Goal: Obtain resource: Download file/media

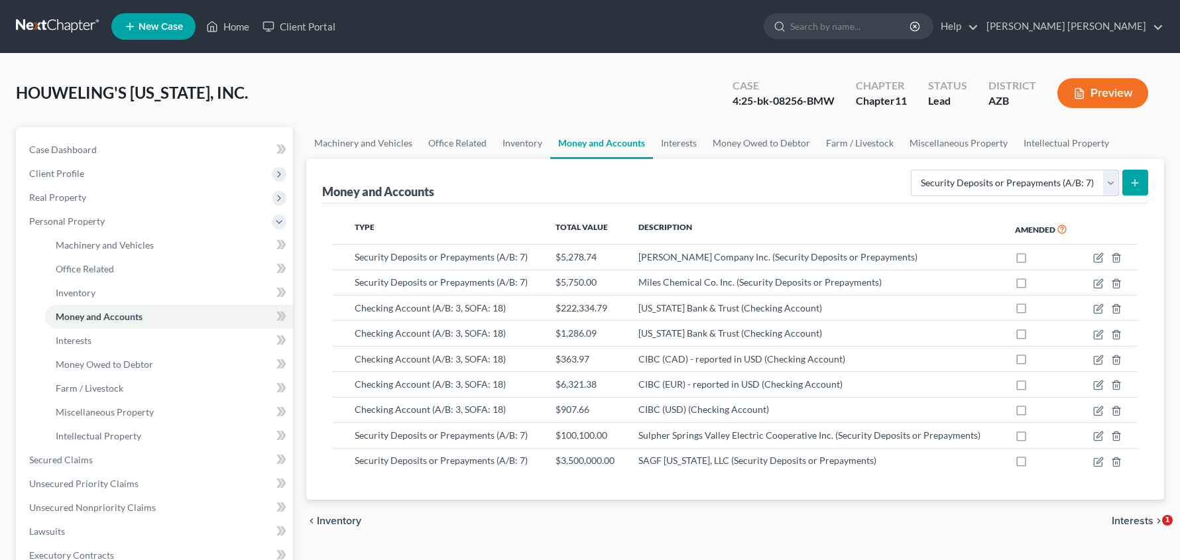
select select "security_deposits"
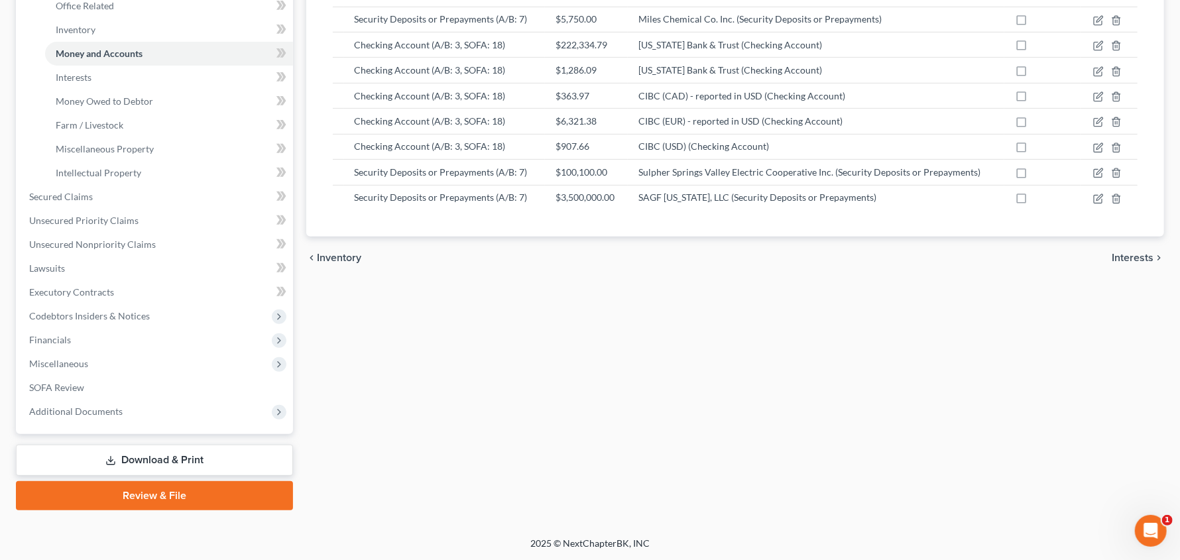
click at [137, 455] on link "Download & Print" at bounding box center [154, 460] width 277 height 31
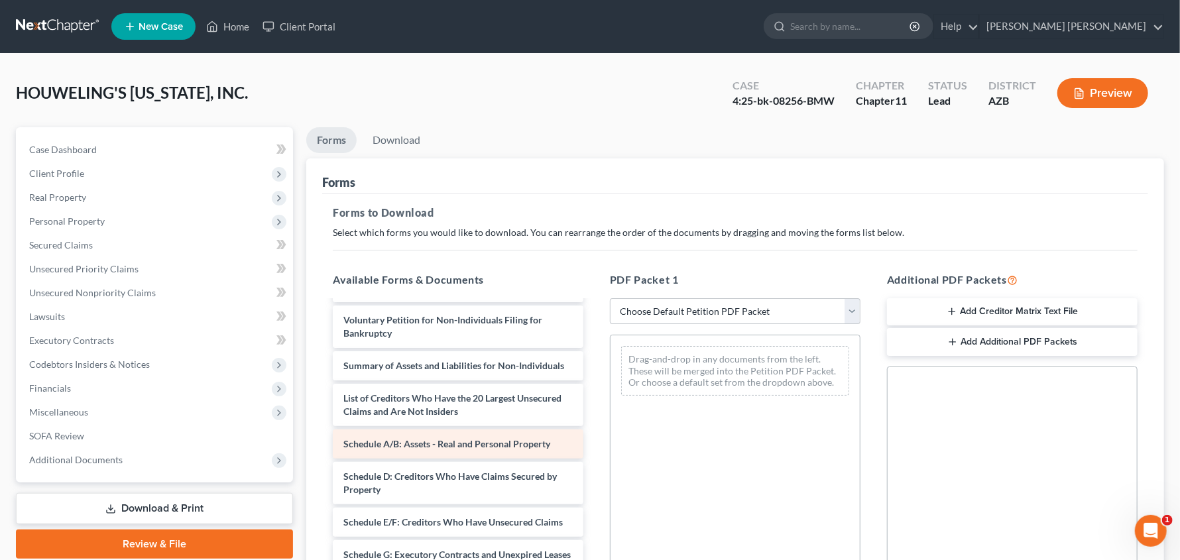
scroll to position [66, 0]
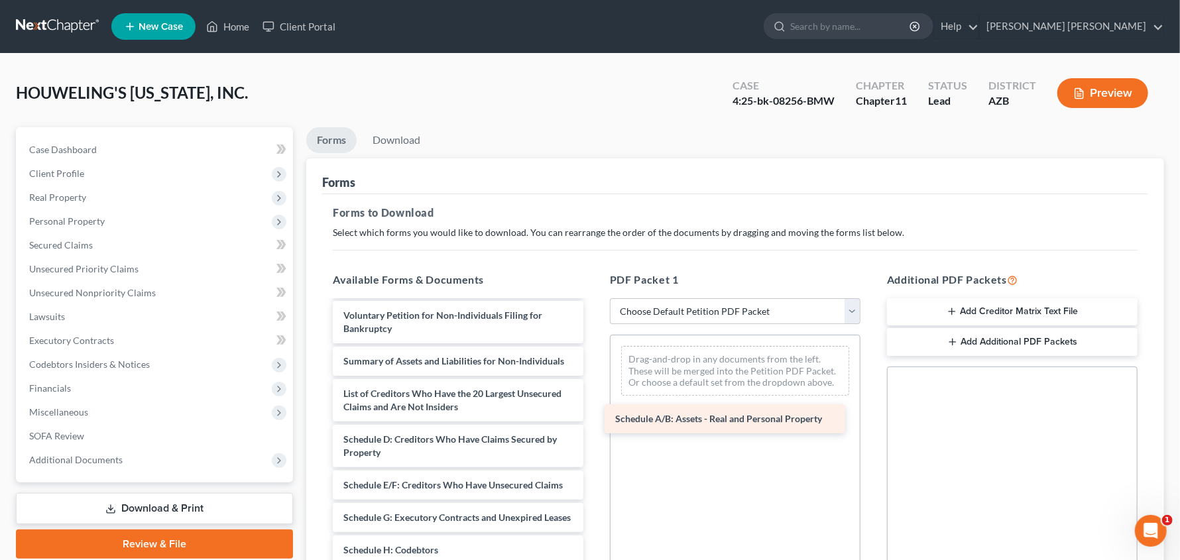
drag, startPoint x: 437, startPoint y: 459, endPoint x: 709, endPoint y: 427, distance: 273.7
click at [594, 427] on div "Schedule A/B: Assets - Real and Personal Property F2025-P13_HCI_Accounts_Payabl…" at bounding box center [458, 511] width 272 height 550
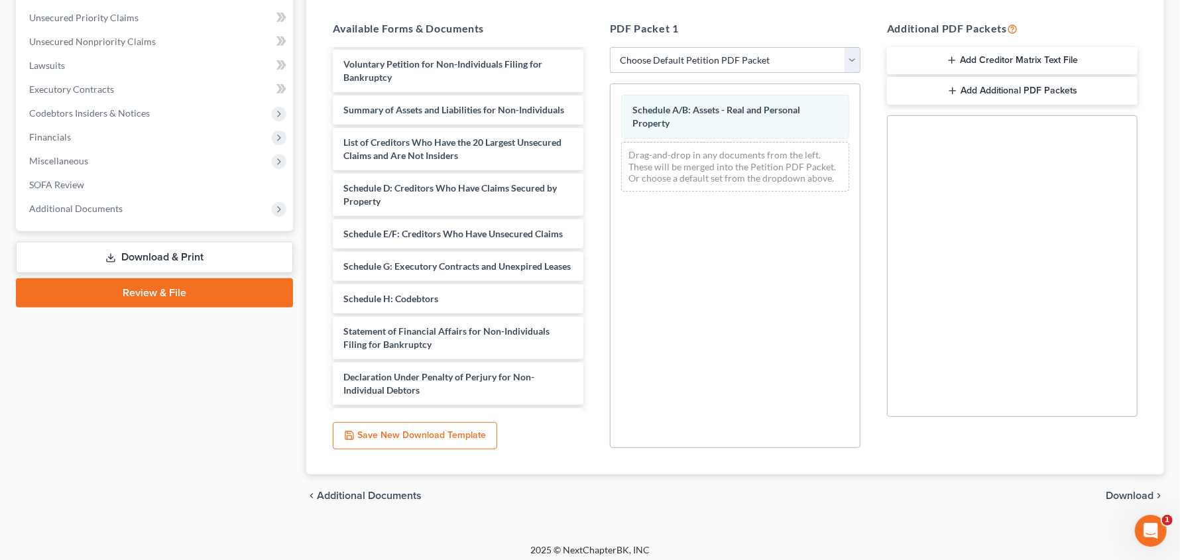
scroll to position [258, 0]
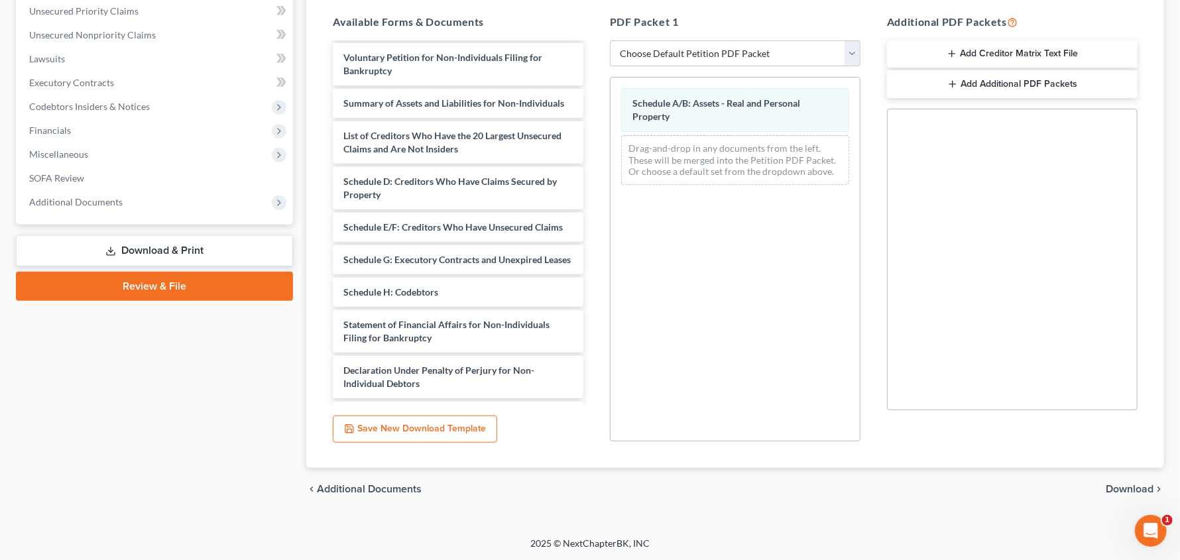
click at [1139, 485] on span "Download" at bounding box center [1130, 489] width 48 height 11
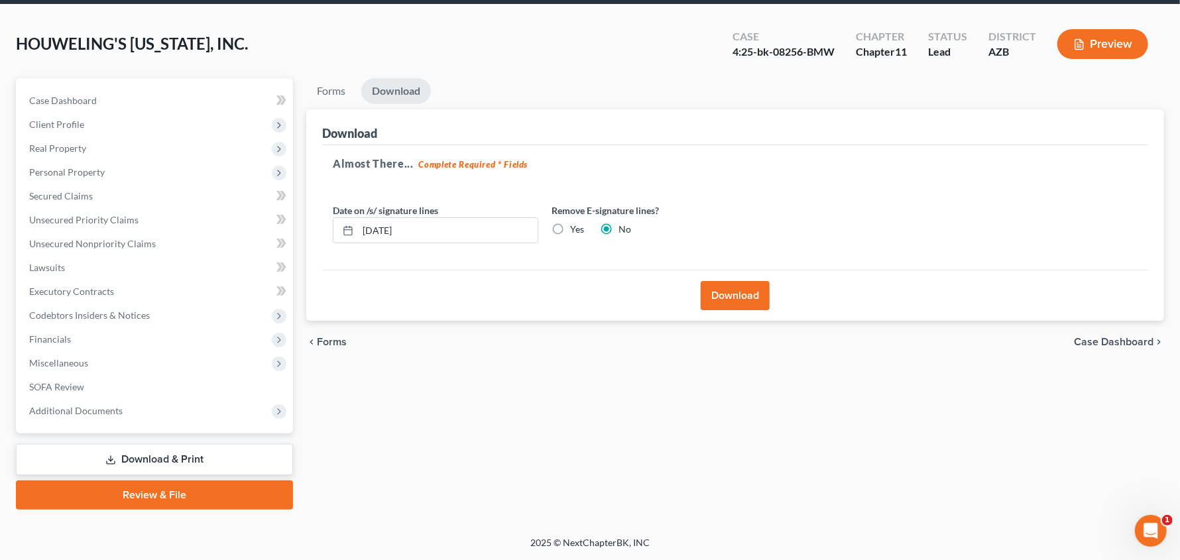
scroll to position [48, 0]
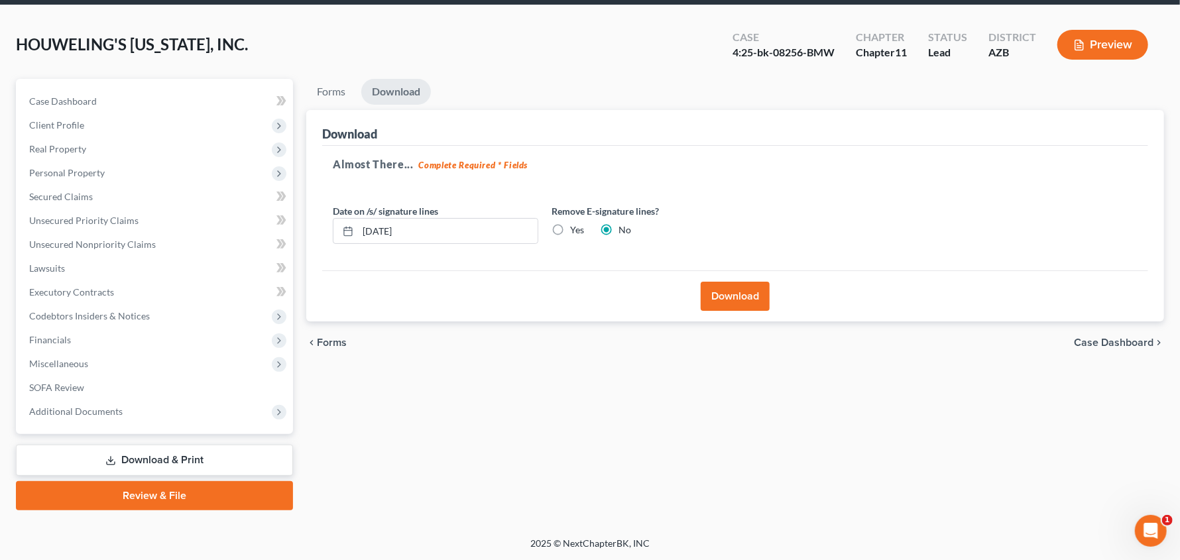
click at [570, 228] on label "Yes" at bounding box center [577, 229] width 14 height 13
click at [575, 228] on input "Yes" at bounding box center [579, 227] width 9 height 9
radio input "true"
radio input "false"
click at [732, 289] on button "Download" at bounding box center [735, 296] width 69 height 29
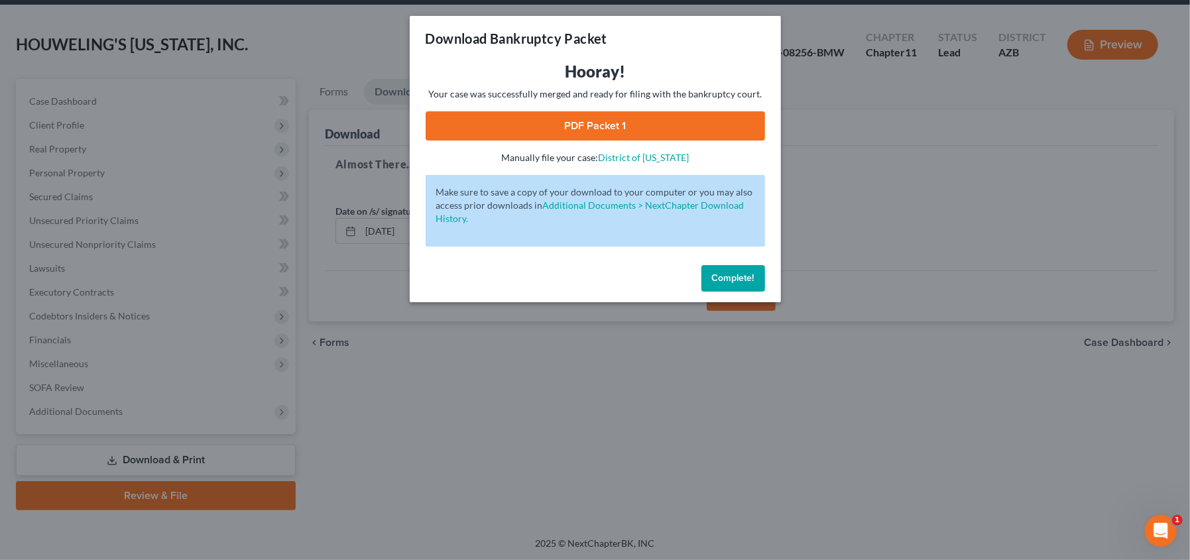
click at [528, 121] on link "PDF Packet 1" at bounding box center [595, 125] width 339 height 29
drag, startPoint x: 738, startPoint y: 284, endPoint x: 747, endPoint y: 284, distance: 8.6
click at [738, 284] on button "Complete!" at bounding box center [733, 278] width 64 height 27
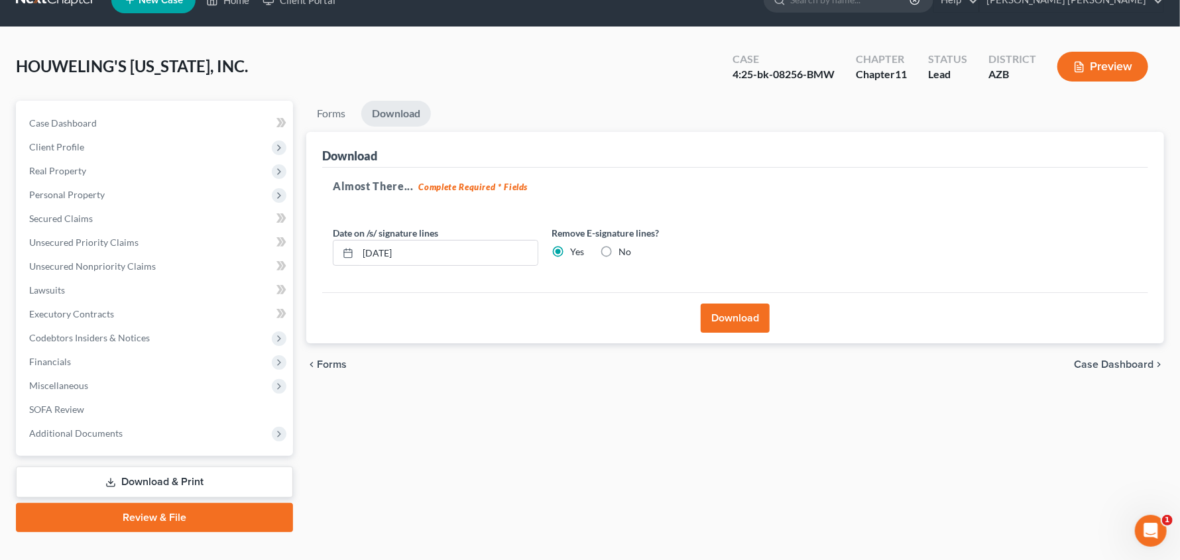
scroll to position [0, 0]
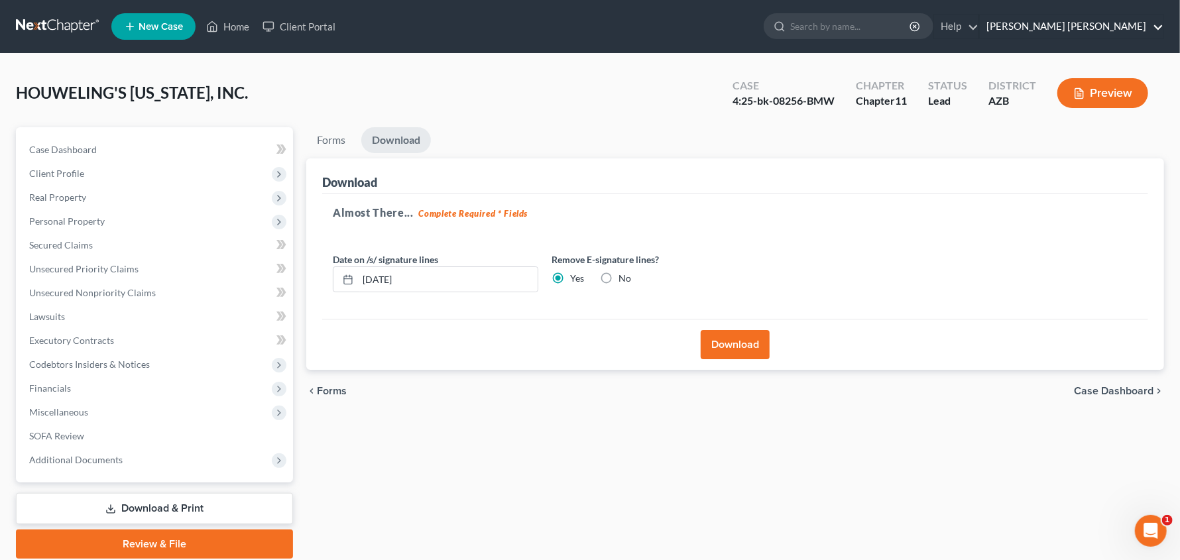
click at [1151, 27] on link "[PERSON_NAME] [PERSON_NAME]" at bounding box center [1072, 27] width 184 height 24
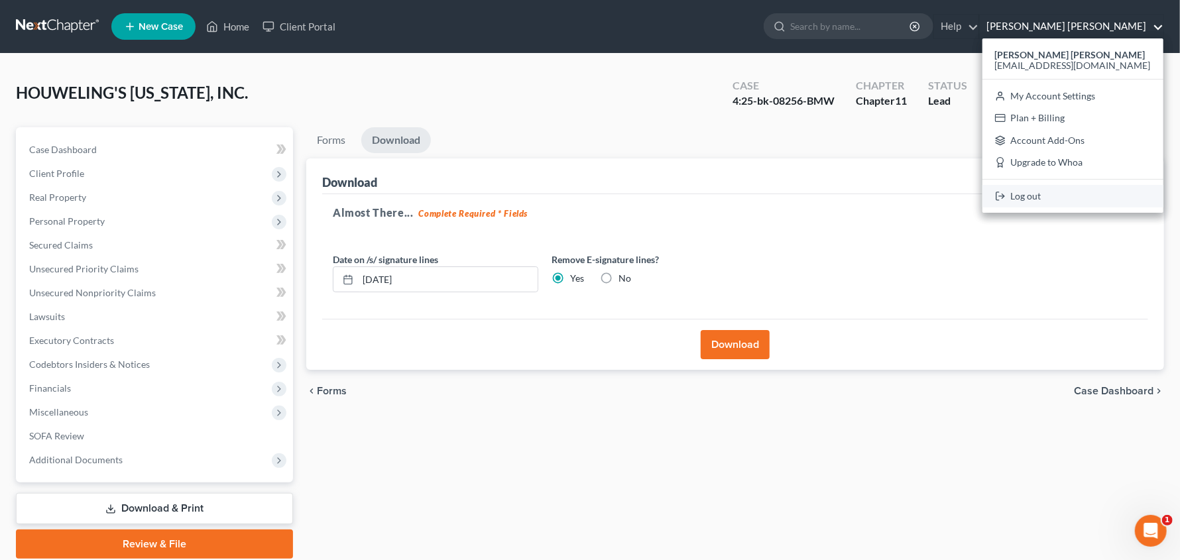
click at [1077, 200] on link "Log out" at bounding box center [1072, 196] width 181 height 23
